Goal: Task Accomplishment & Management: Use online tool/utility

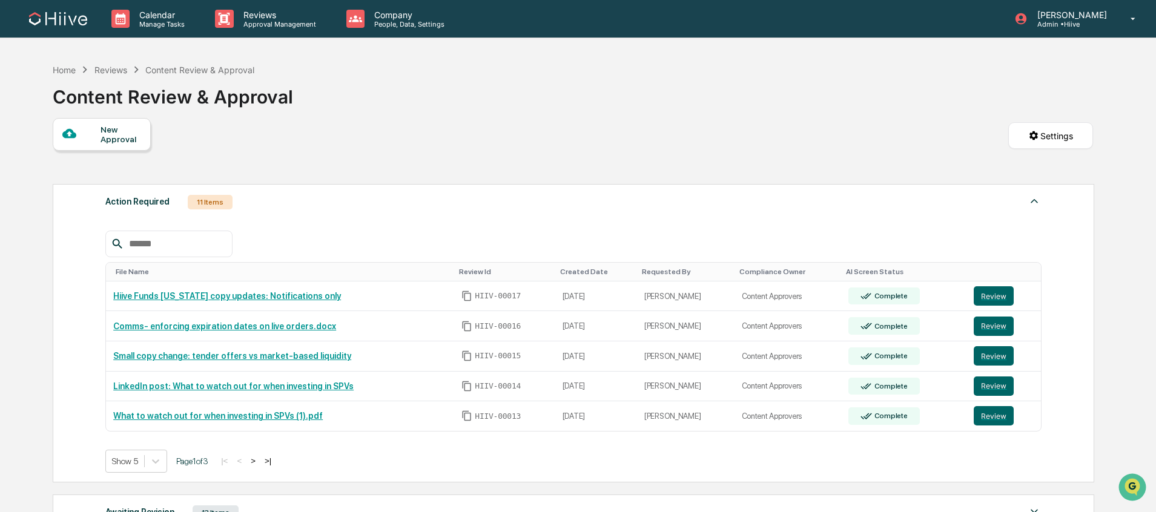
click at [259, 457] on button ">" at bounding box center [253, 461] width 12 height 10
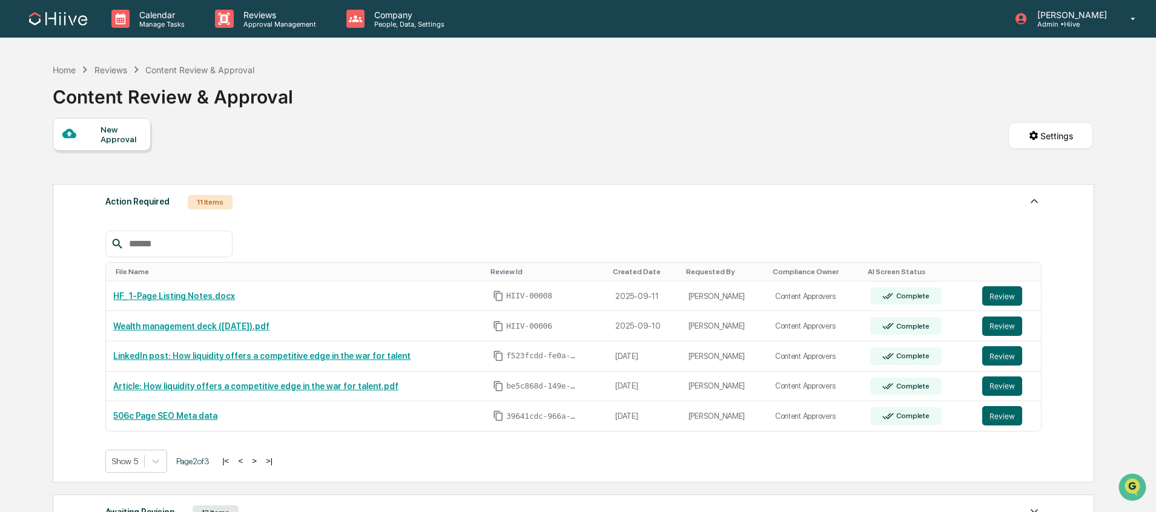
click at [260, 463] on button ">" at bounding box center [254, 461] width 12 height 10
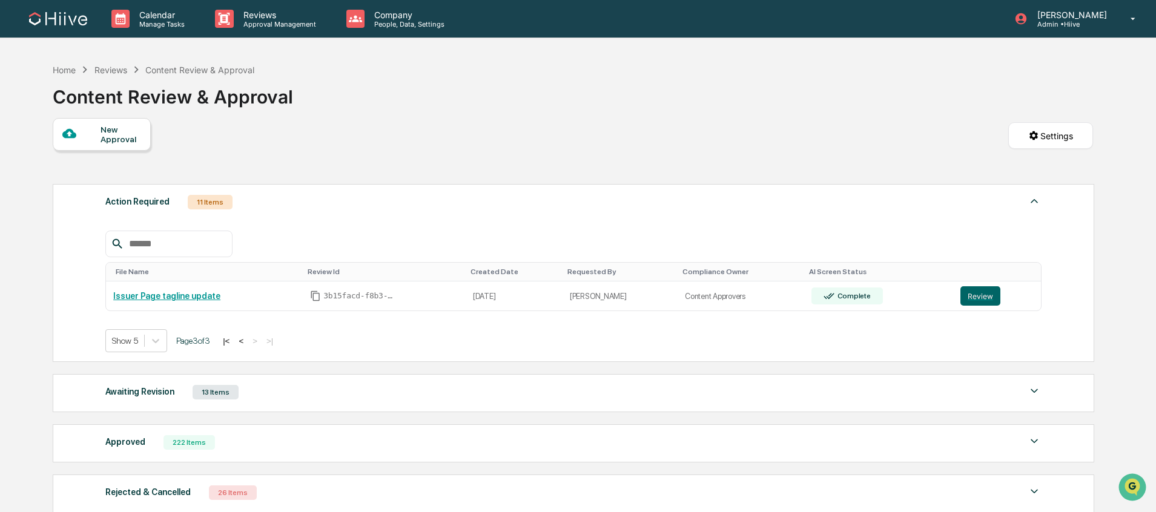
click at [247, 340] on button "<" at bounding box center [241, 341] width 12 height 10
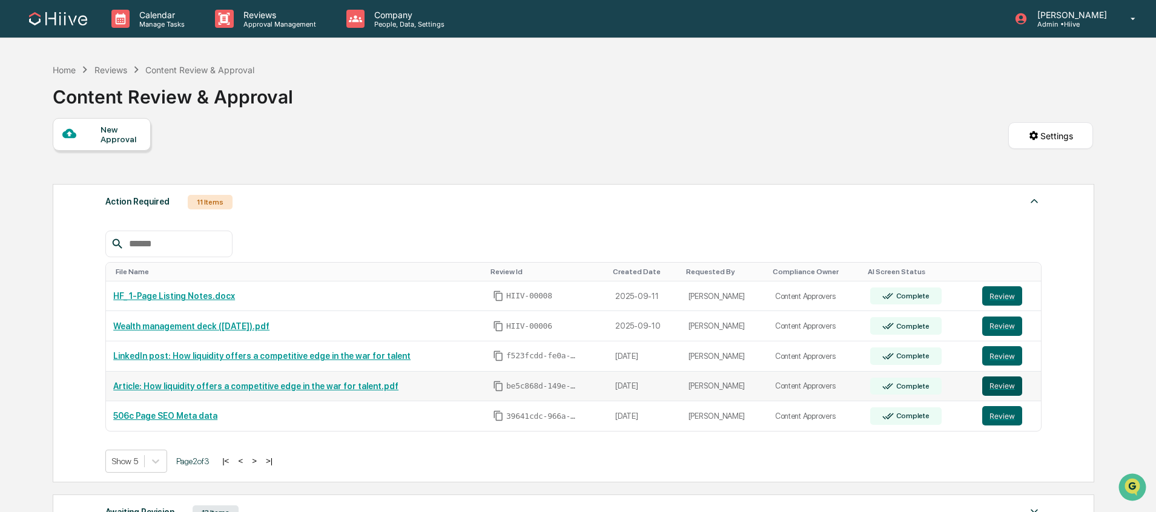
click at [999, 383] on button "Review" at bounding box center [1002, 386] width 40 height 19
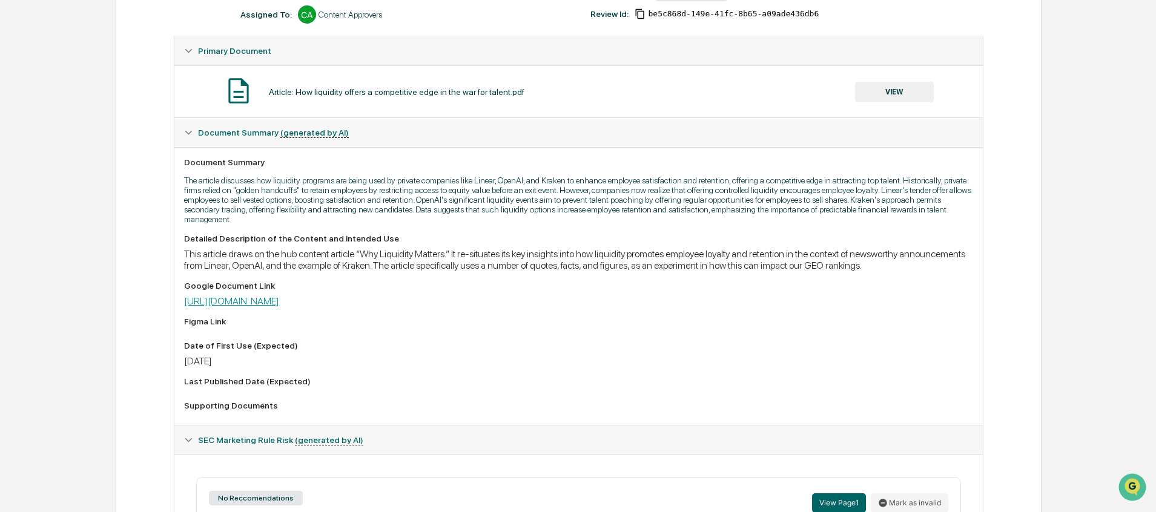
click at [279, 307] on link "[URL][DOMAIN_NAME]" at bounding box center [231, 302] width 95 height 12
